Goal: Information Seeking & Learning: Learn about a topic

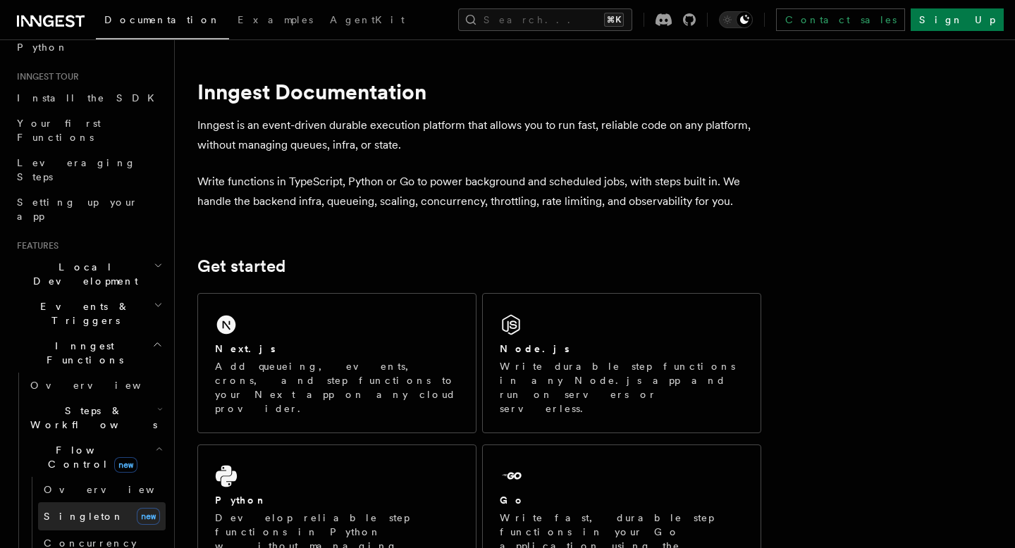
scroll to position [63, 0]
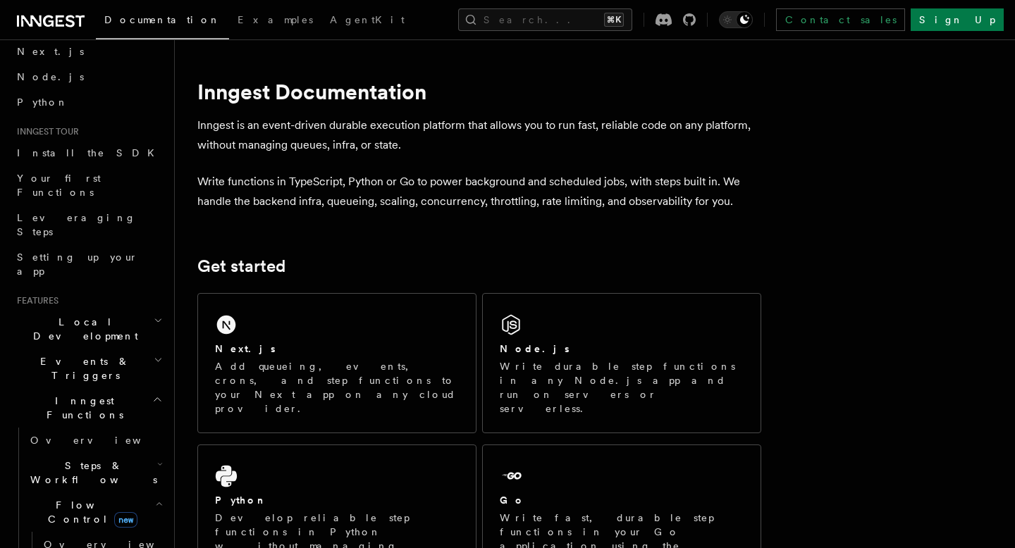
click at [150, 388] on h2 "Inngest Functions" at bounding box center [88, 407] width 154 height 39
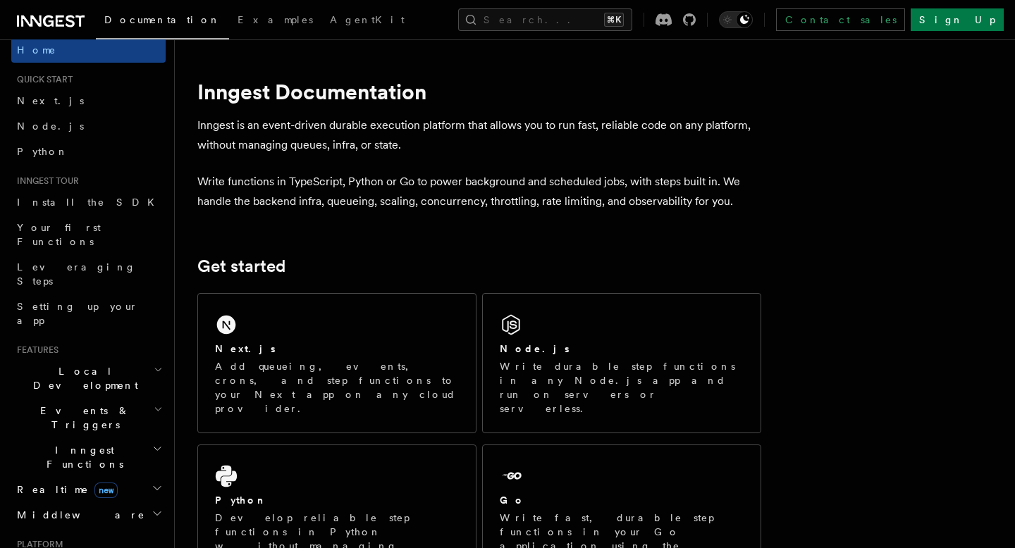
scroll to position [0, 0]
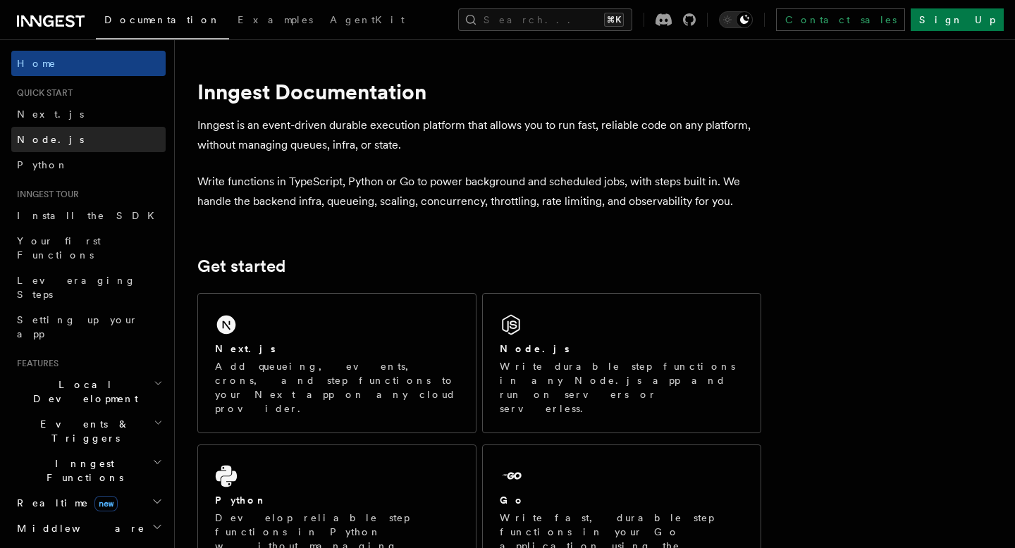
click at [124, 145] on link "Node.js" at bounding box center [88, 139] width 154 height 25
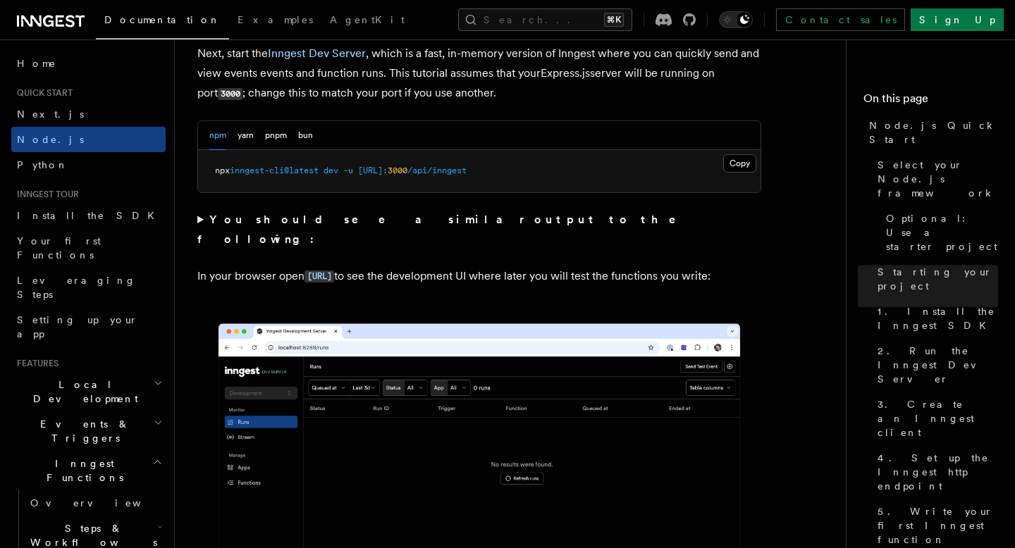
scroll to position [1164, 0]
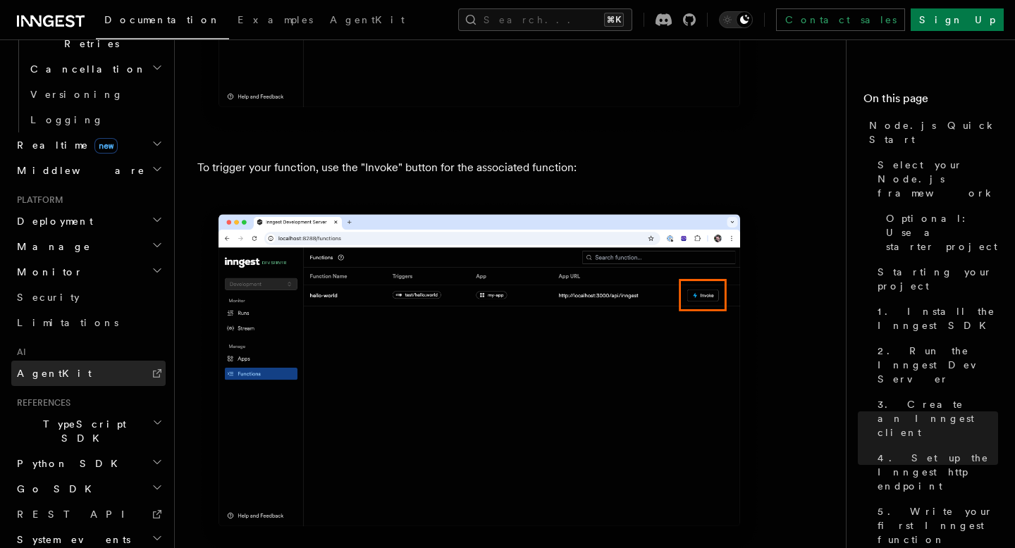
scroll to position [579, 0]
click at [118, 410] on h2 "TypeScript SDK" at bounding box center [88, 429] width 154 height 39
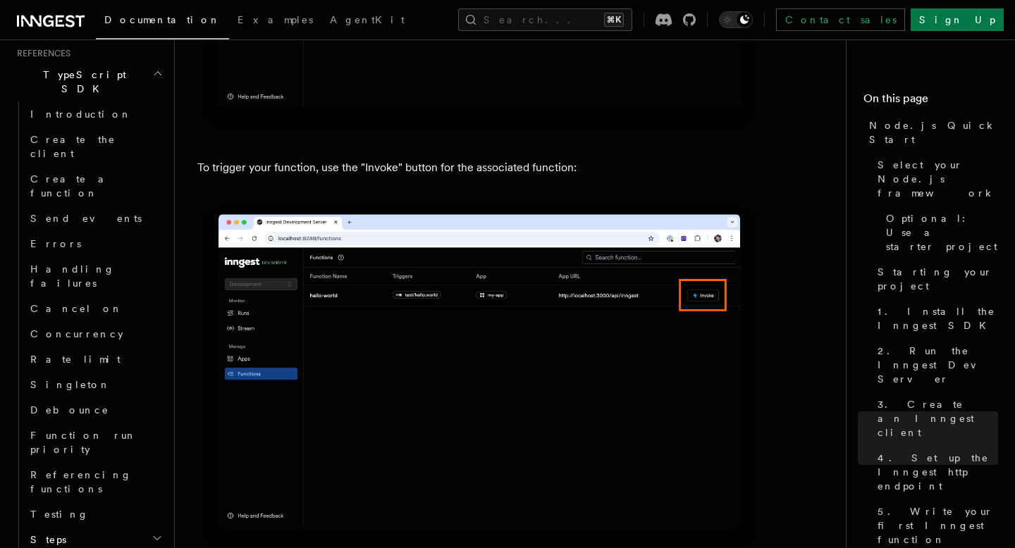
scroll to position [928, 0]
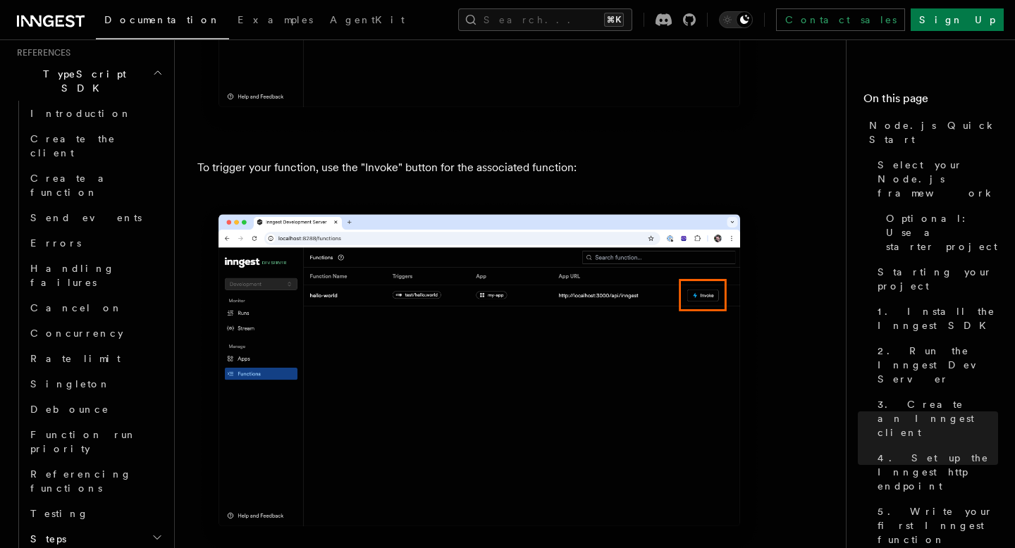
click at [125, 527] on h2 "Steps" at bounding box center [95, 539] width 141 height 25
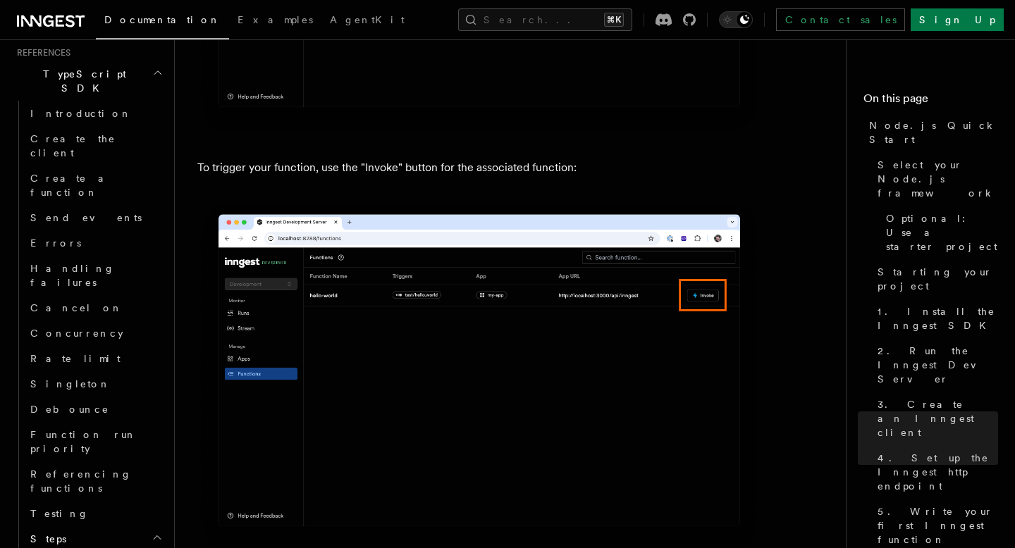
click at [125, 527] on h2 "Steps" at bounding box center [95, 539] width 141 height 25
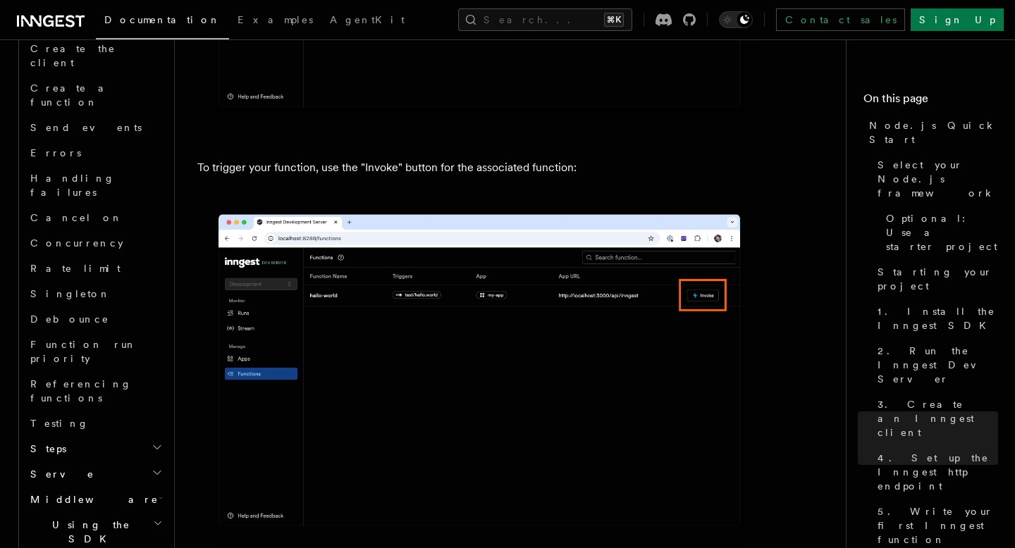
scroll to position [1013, 0]
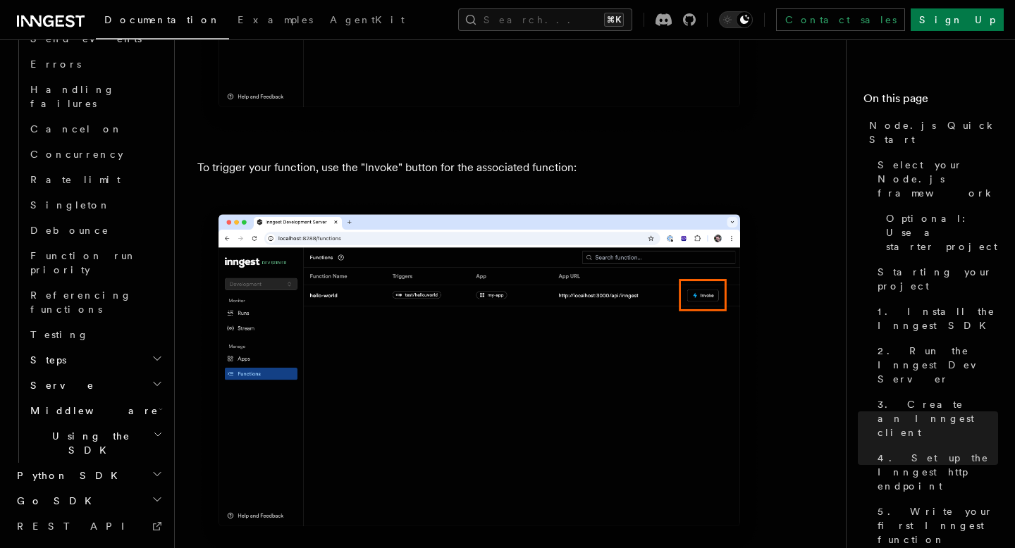
scroll to position [1104, 0]
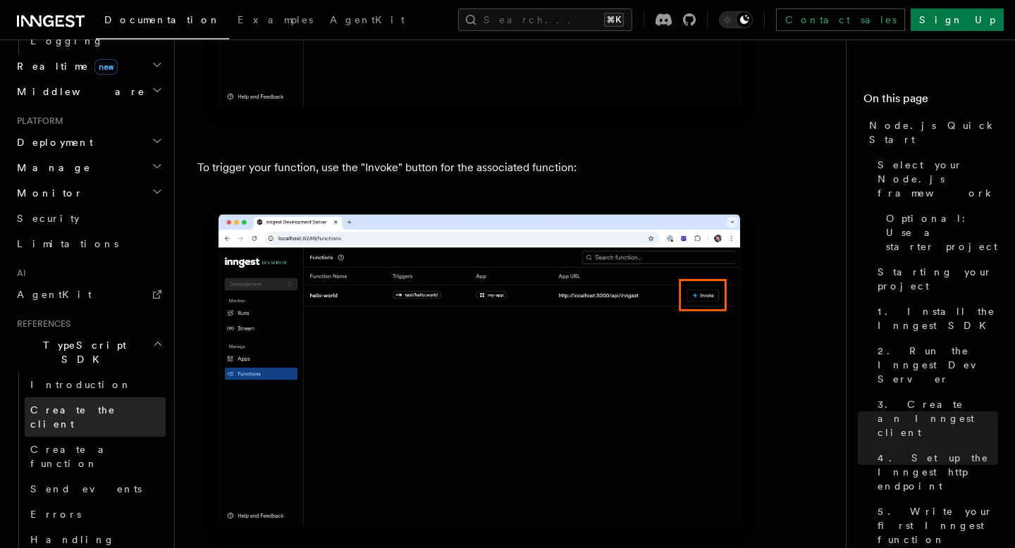
scroll to position [655, 0]
click at [135, 374] on link "Introduction" at bounding box center [95, 386] width 141 height 25
